Goal: Contribute content: Add original content to the website for others to see

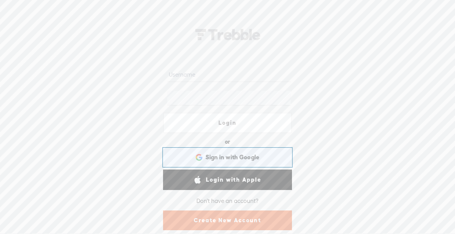
click at [250, 152] on div "Sign in with Google Sign in with Google. Opens in new tab" at bounding box center [227, 157] width 118 height 17
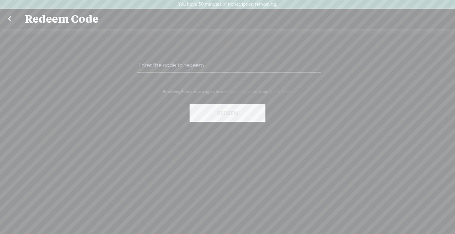
click at [12, 17] on link at bounding box center [9, 19] width 19 height 20
click at [9, 19] on link at bounding box center [9, 19] width 19 height 20
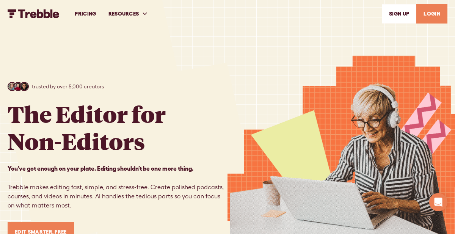
click at [432, 16] on link "LOGIN" at bounding box center [431, 13] width 31 height 19
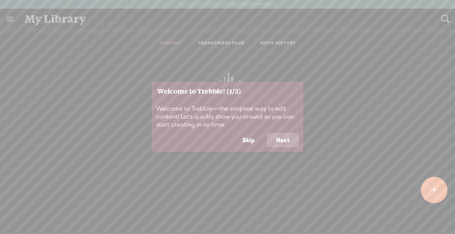
click at [288, 142] on button "Next" at bounding box center [283, 140] width 32 height 14
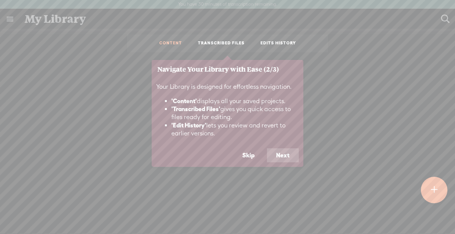
click at [290, 158] on button "Next" at bounding box center [283, 155] width 32 height 14
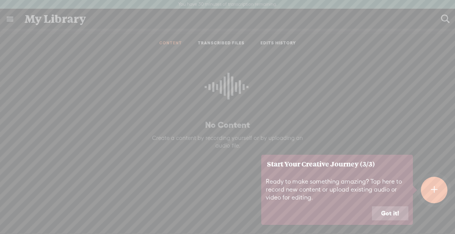
click at [395, 213] on button "Got it!" at bounding box center [390, 213] width 36 height 14
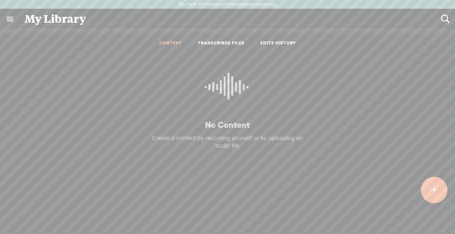
click at [432, 193] on t at bounding box center [434, 190] width 6 height 17
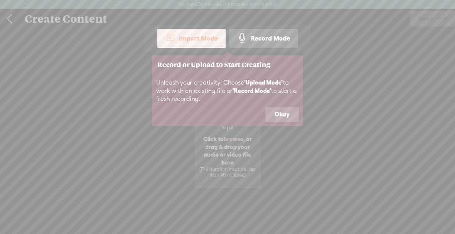
click at [282, 117] on button "Okay" at bounding box center [281, 114] width 33 height 14
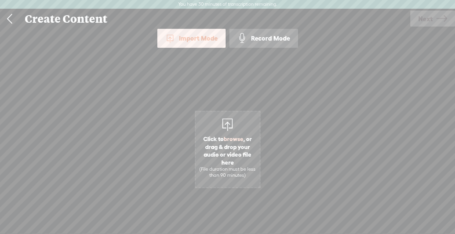
click at [283, 42] on div "Record Mode" at bounding box center [263, 38] width 69 height 19
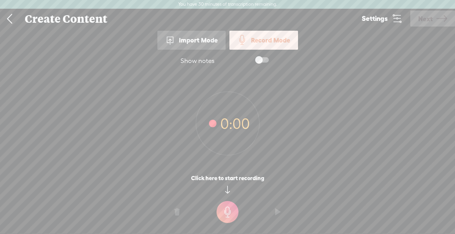
click at [267, 60] on span at bounding box center [262, 59] width 14 height 5
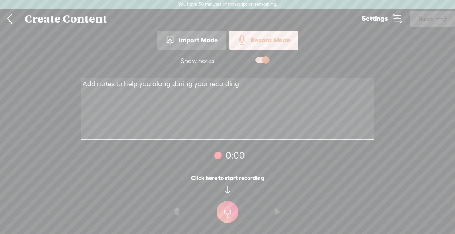
drag, startPoint x: 261, startPoint y: 86, endPoint x: 128, endPoint y: 80, distance: 132.5
click at [128, 80] on textarea at bounding box center [227, 109] width 293 height 62
